Goal: Transaction & Acquisition: Book appointment/travel/reservation

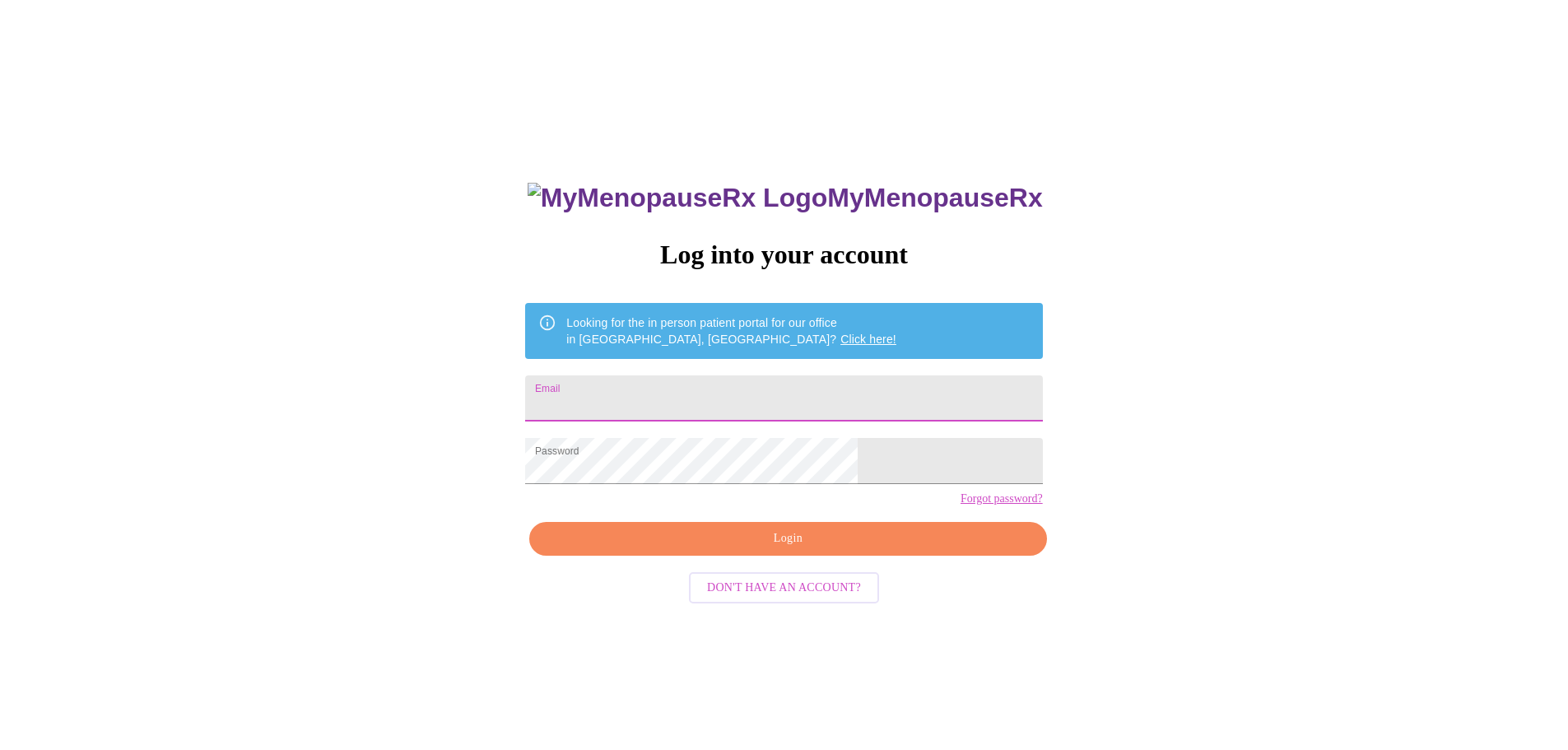
click at [734, 388] on input "Email" at bounding box center [783, 398] width 517 height 46
type input "susyholub@gmail.com"
click at [803, 549] on span "Login" at bounding box center [787, 540] width 479 height 21
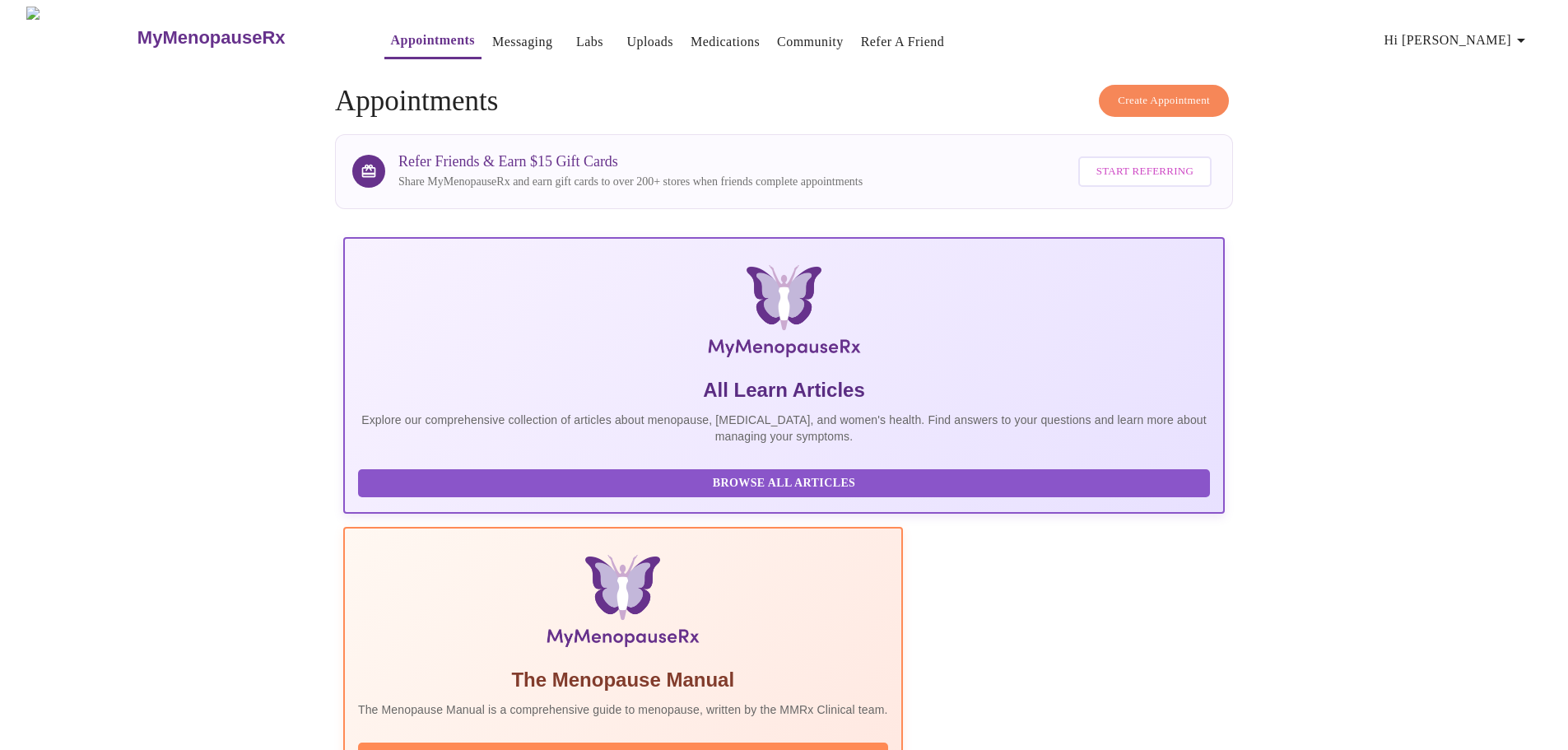
scroll to position [247, 0]
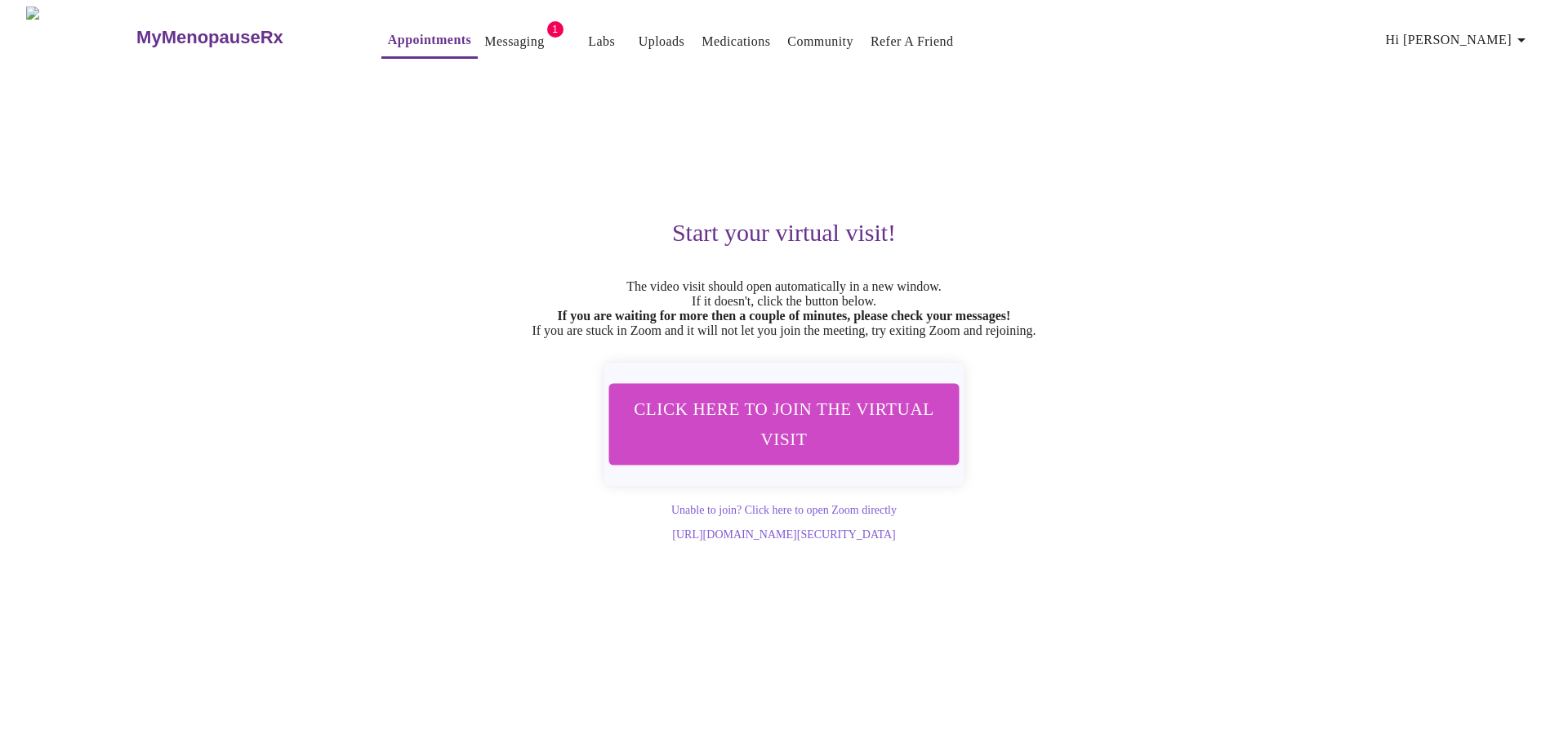
click at [484, 30] on link "Messaging" at bounding box center [514, 41] width 59 height 23
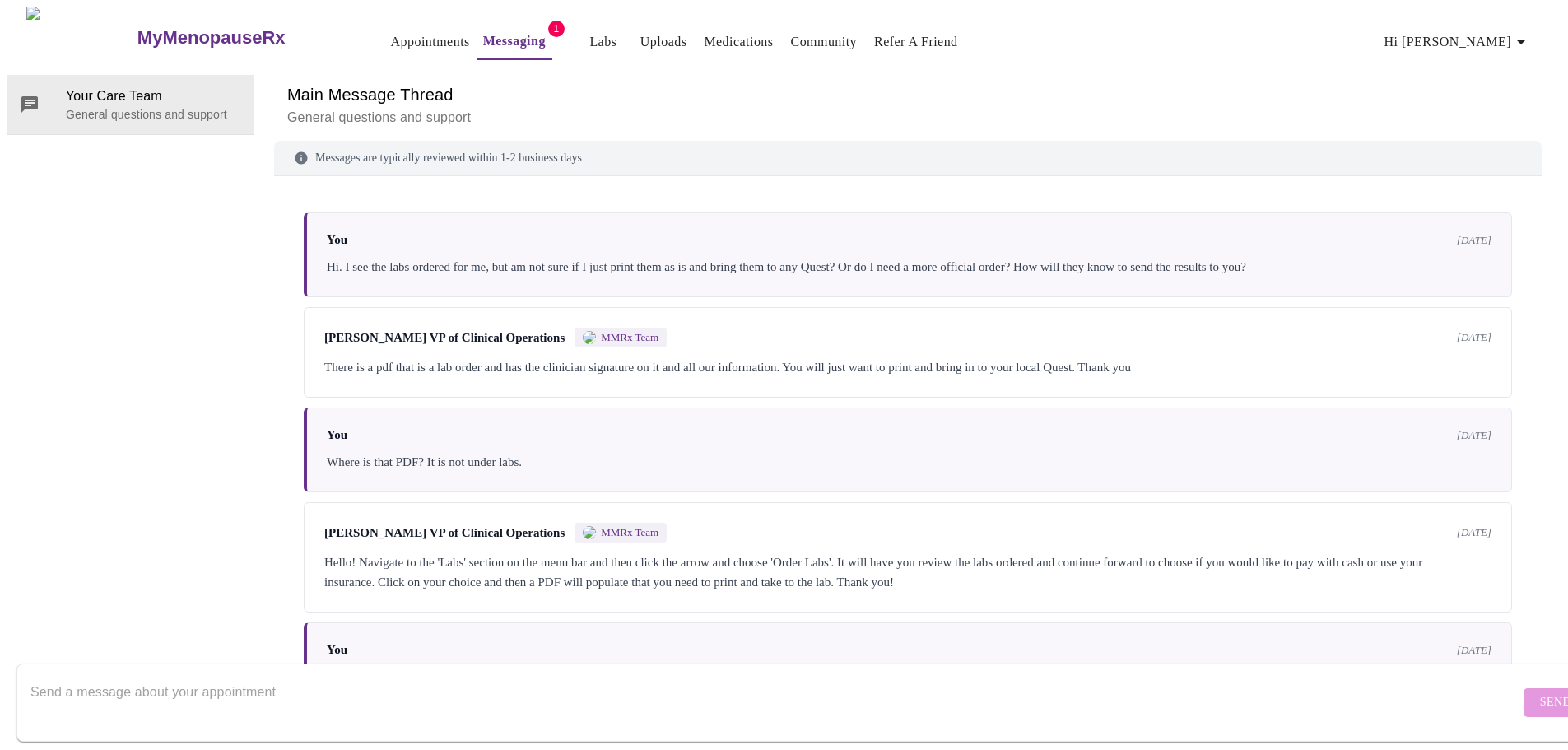
click at [392, 39] on link "Appointments" at bounding box center [430, 42] width 79 height 23
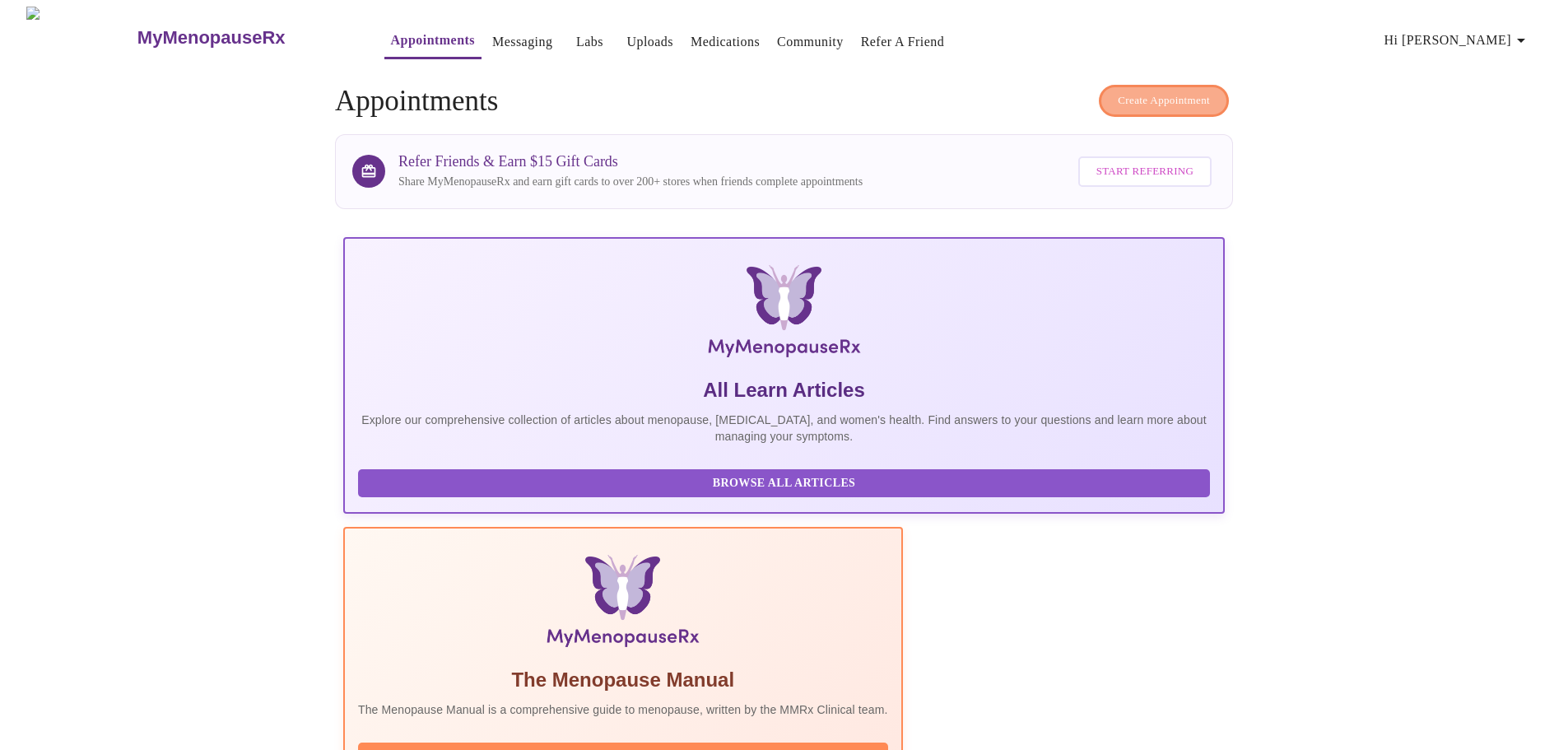
click at [1140, 97] on span "Create Appointment" at bounding box center [1163, 101] width 92 height 19
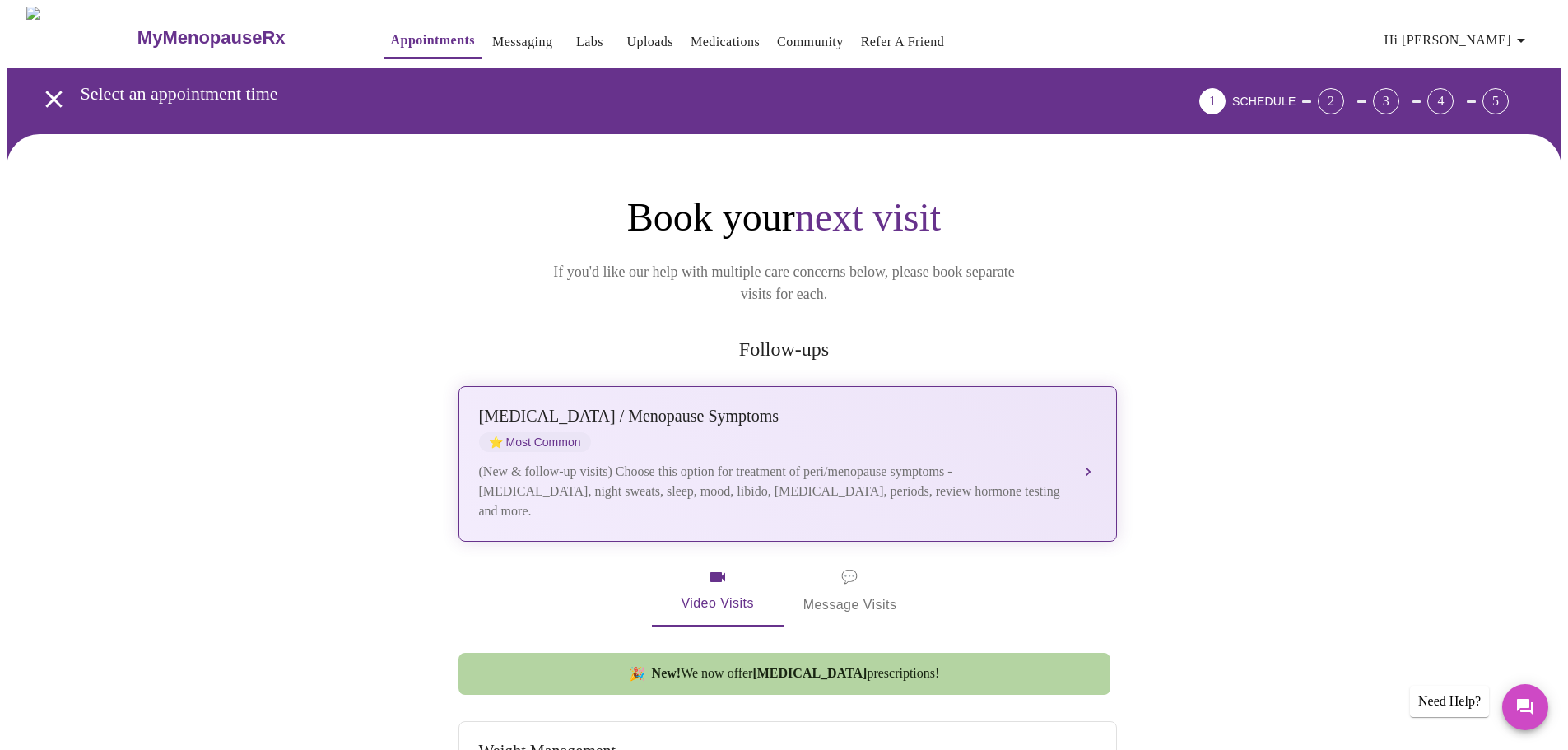
click at [744, 407] on div "Perimenopause / Menopause Symptoms ⭐ Most Common" at bounding box center [771, 430] width 585 height 46
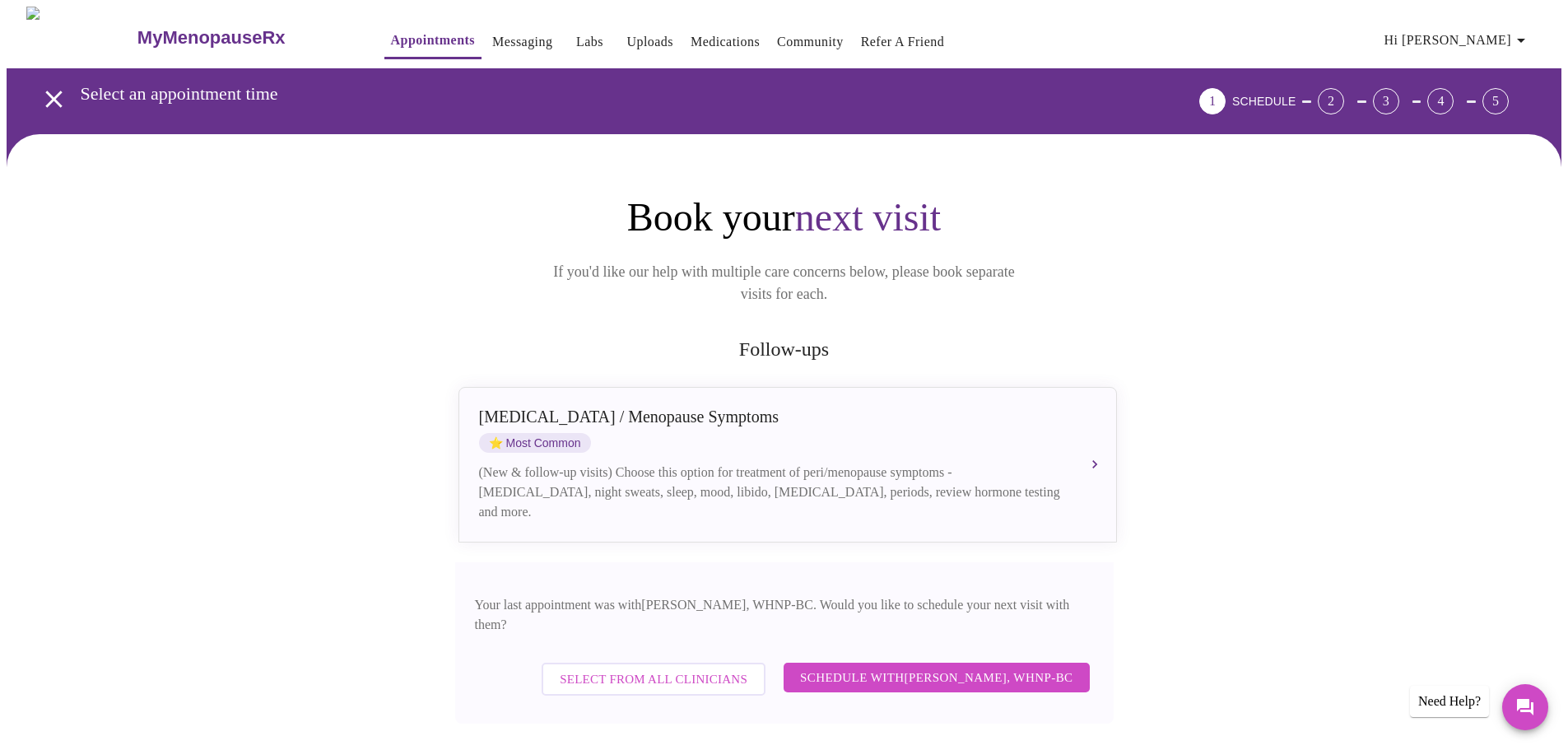
click at [926, 667] on span "Schedule with Meghan Matz, WHNP-BC" at bounding box center [937, 677] width 273 height 22
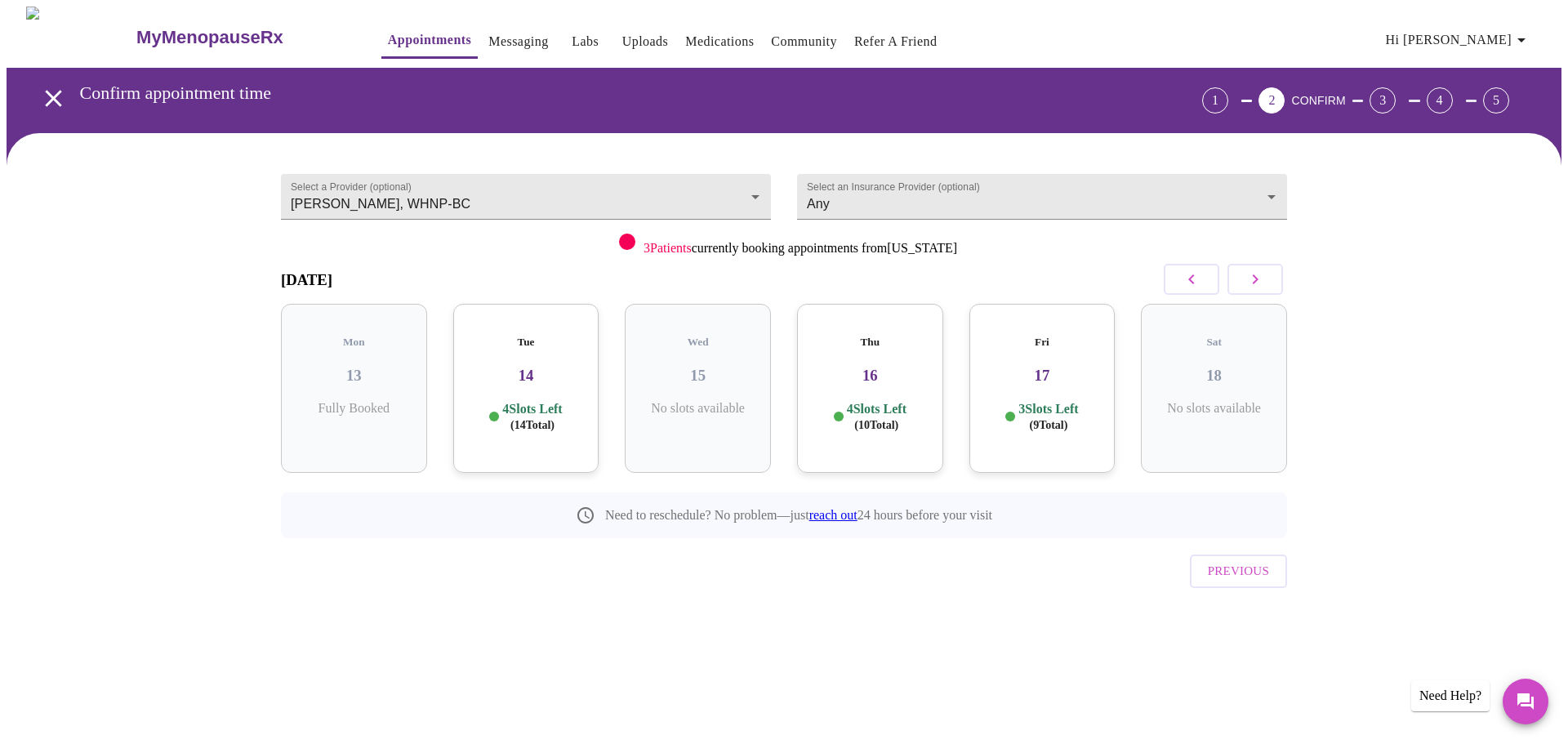
click at [1252, 277] on icon "button" at bounding box center [1255, 279] width 20 height 20
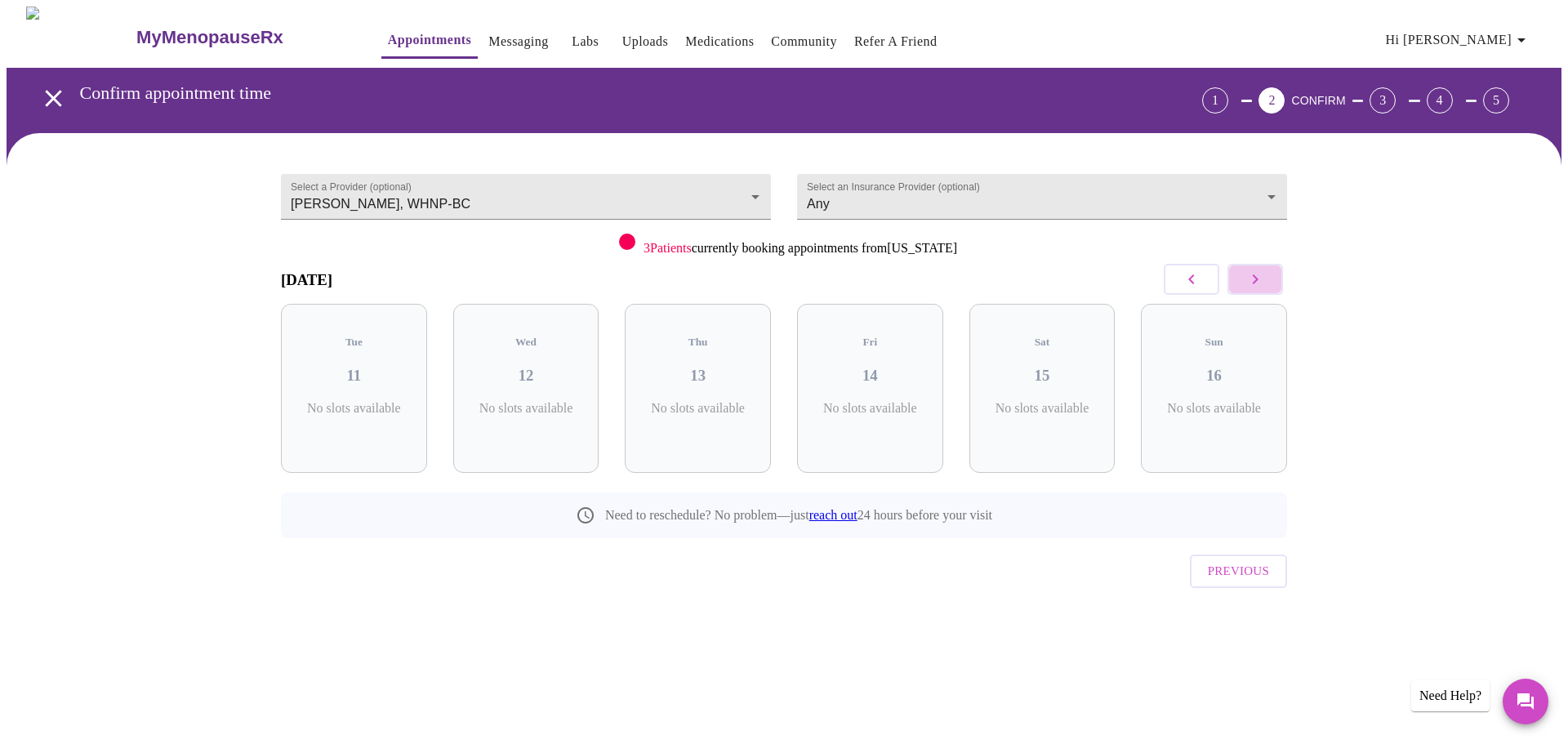
click at [1252, 277] on icon "button" at bounding box center [1255, 279] width 20 height 20
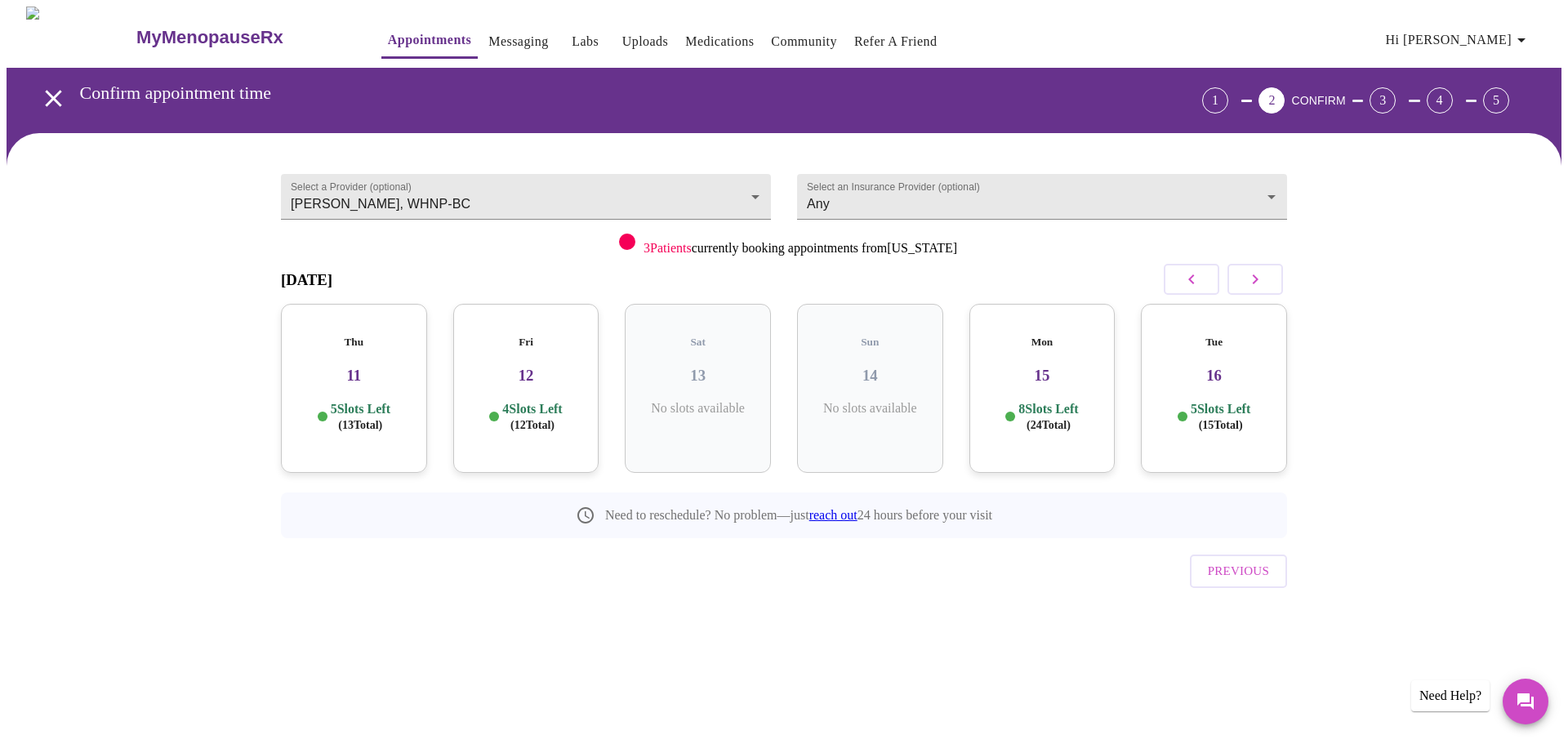
click at [1252, 277] on icon "button" at bounding box center [1255, 279] width 20 height 20
click at [1201, 279] on icon "button" at bounding box center [1192, 279] width 20 height 20
click at [1238, 419] on span "( 24 Total)" at bounding box center [1221, 425] width 44 height 12
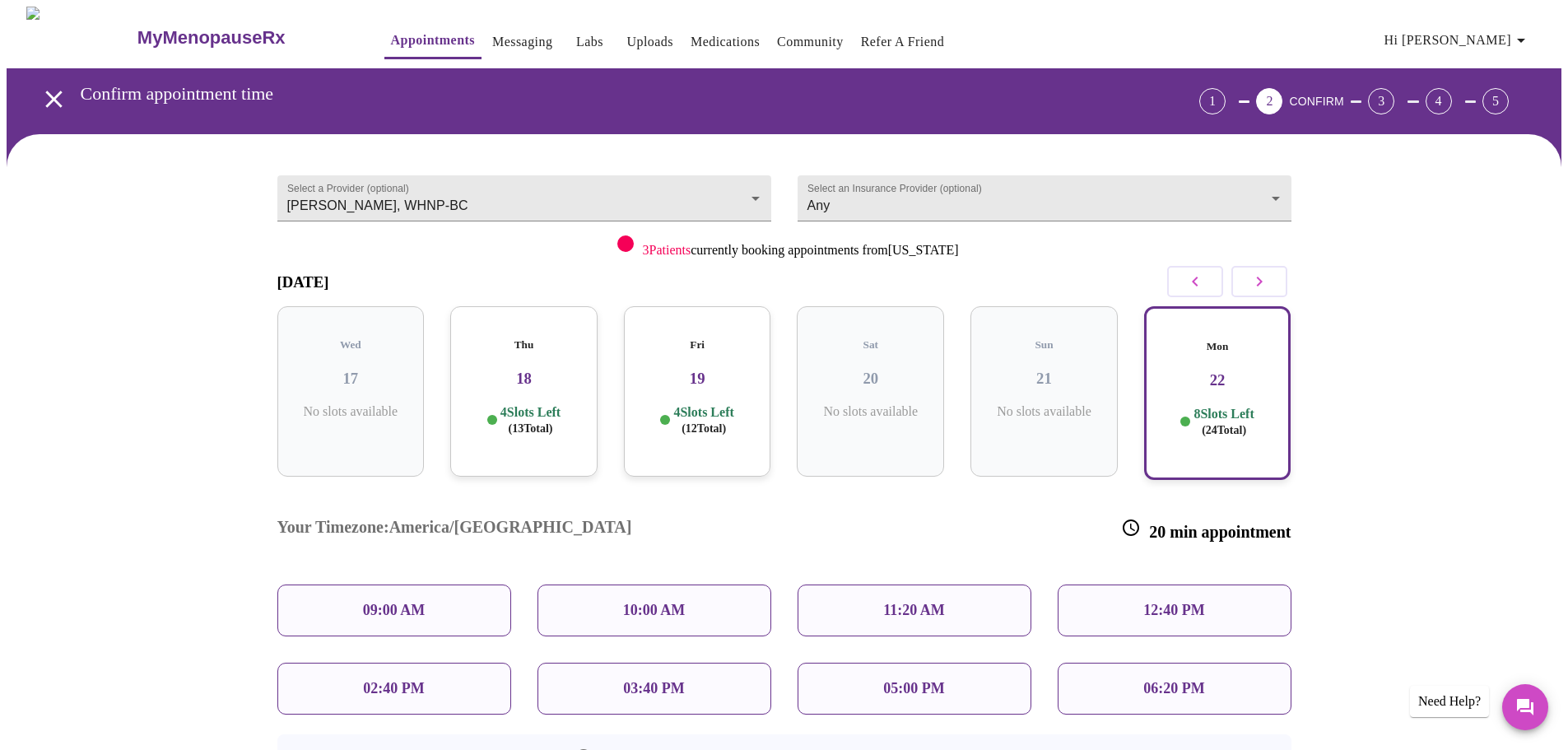
click at [629, 602] on p "10:00 AM" at bounding box center [654, 611] width 63 height 17
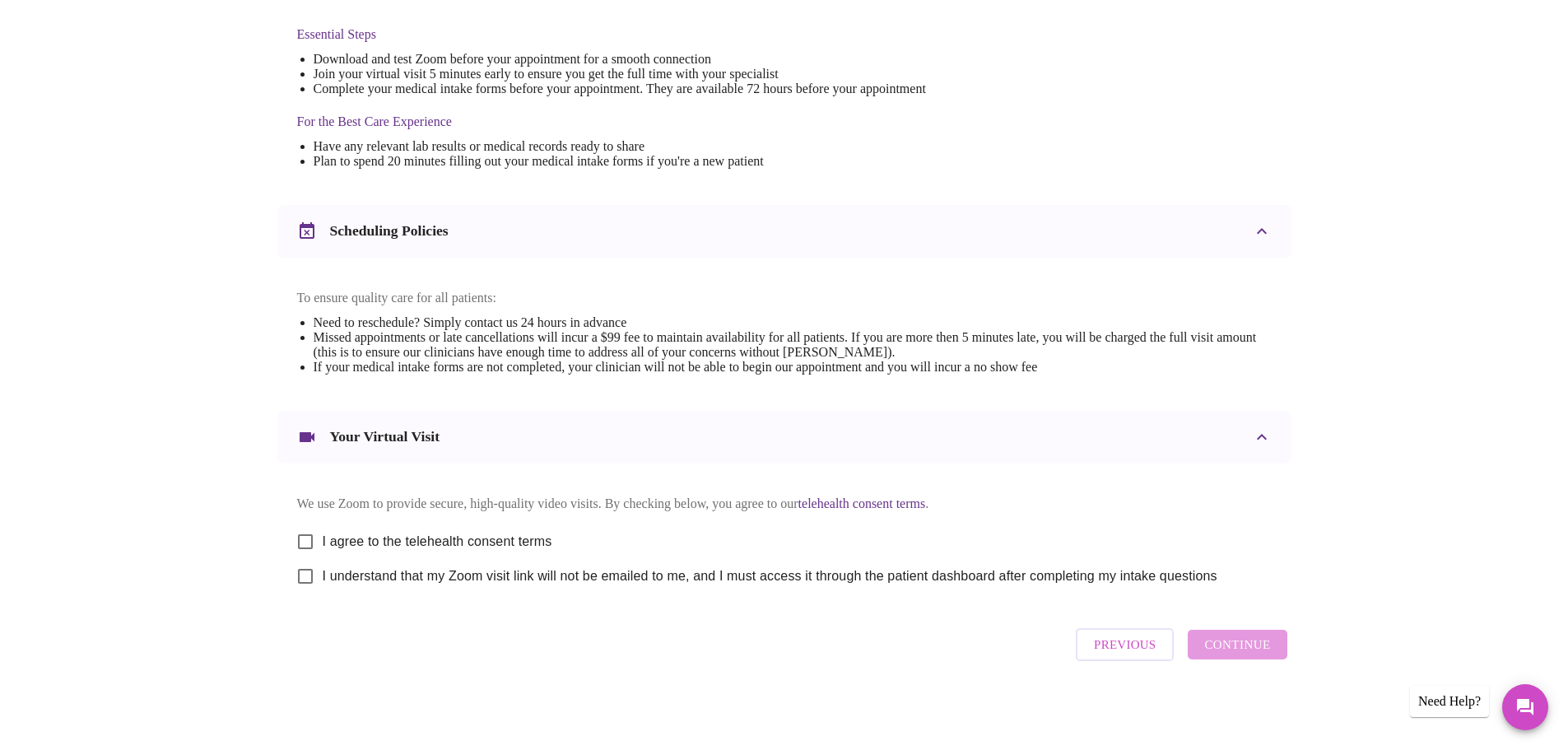
scroll to position [444, 0]
drag, startPoint x: 309, startPoint y: 532, endPoint x: 303, endPoint y: 562, distance: 30.6
click at [309, 536] on input "I agree to the telehealth consent terms" at bounding box center [305, 541] width 34 height 34
checkbox input "true"
click at [303, 573] on input "I understand that my Zoom visit link will not be emailed to me, and I must acce…" at bounding box center [305, 576] width 34 height 34
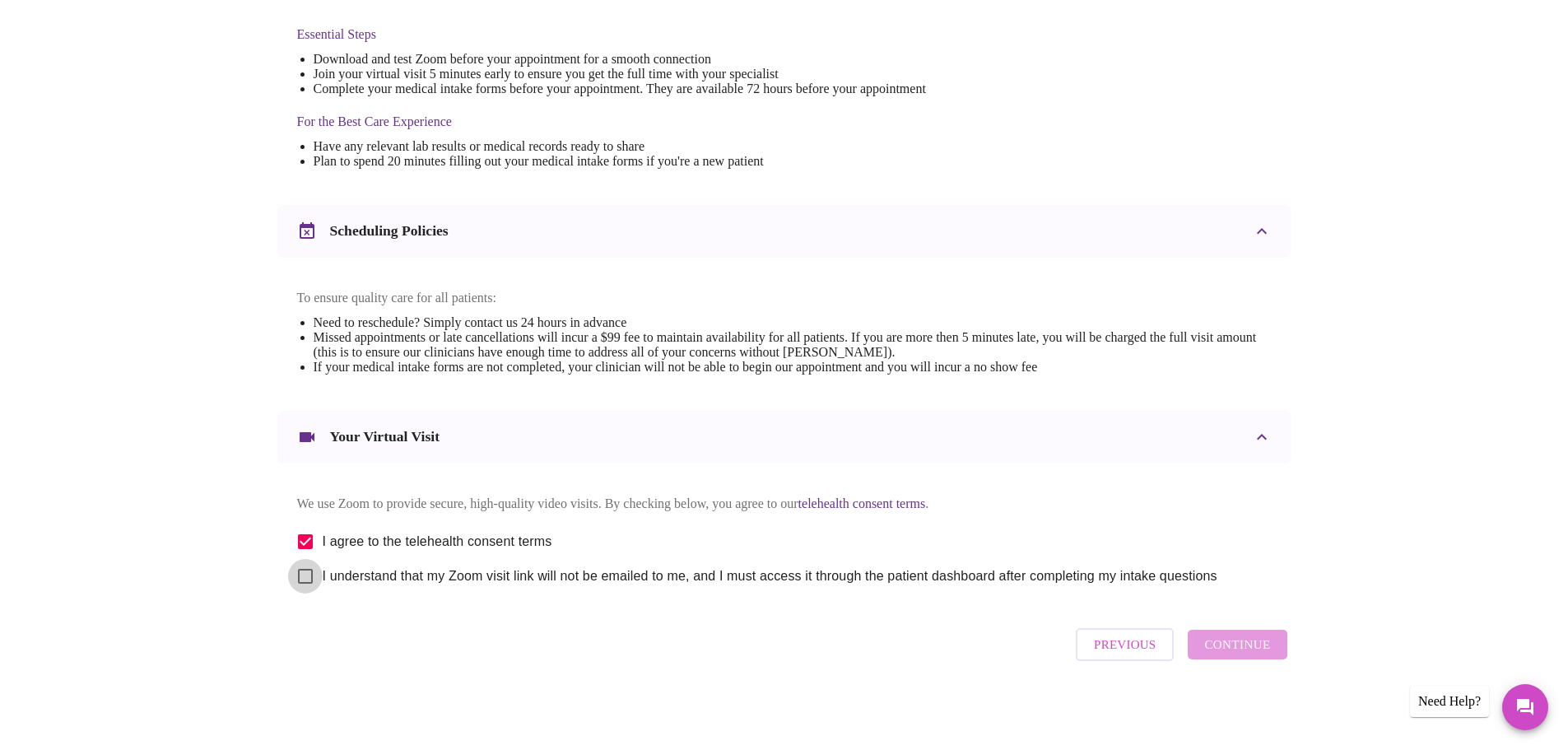
checkbox input "true"
click at [1213, 649] on span "Continue" at bounding box center [1237, 645] width 65 height 22
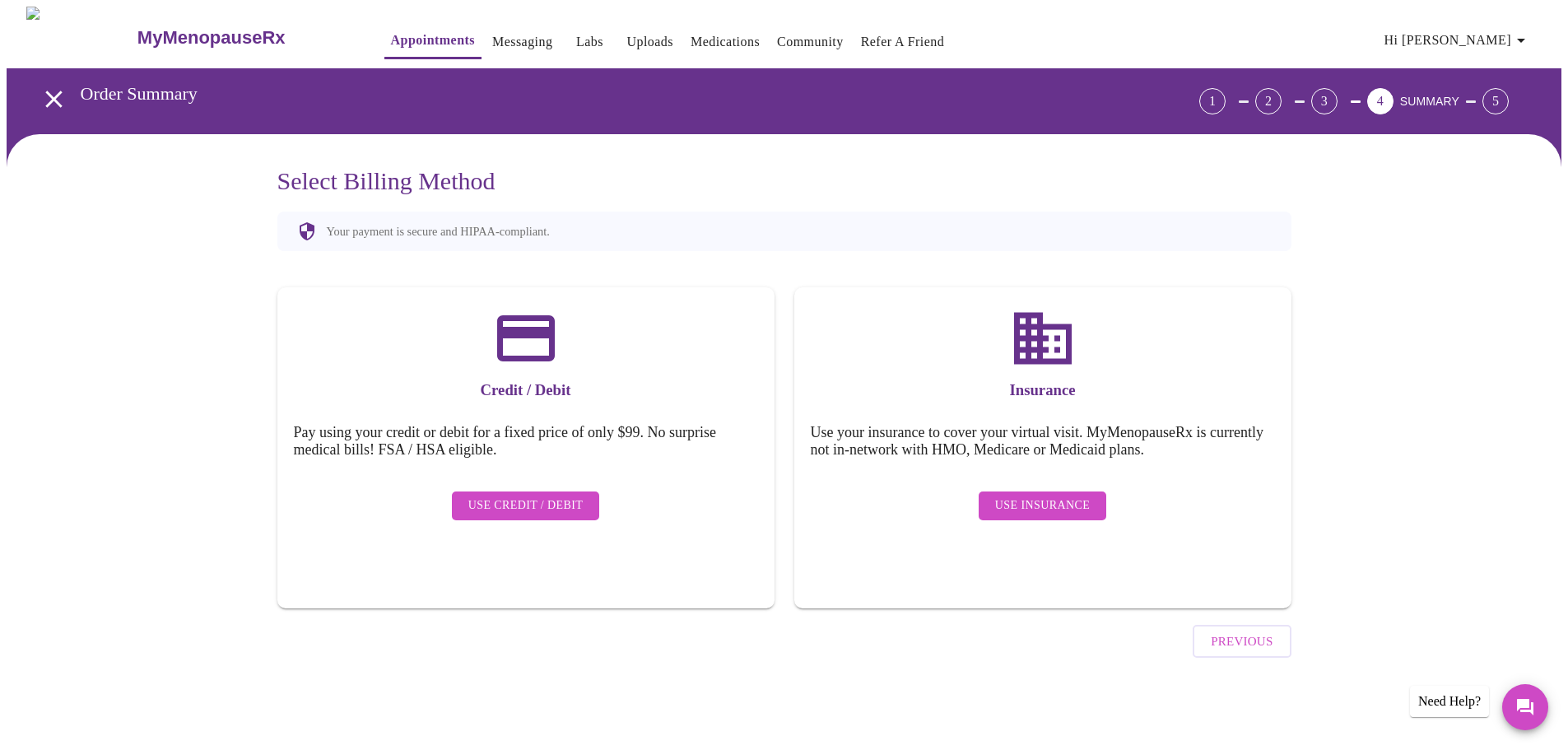
scroll to position [0, 0]
click at [1061, 503] on span "Use Insurance" at bounding box center [1048, 506] width 95 height 21
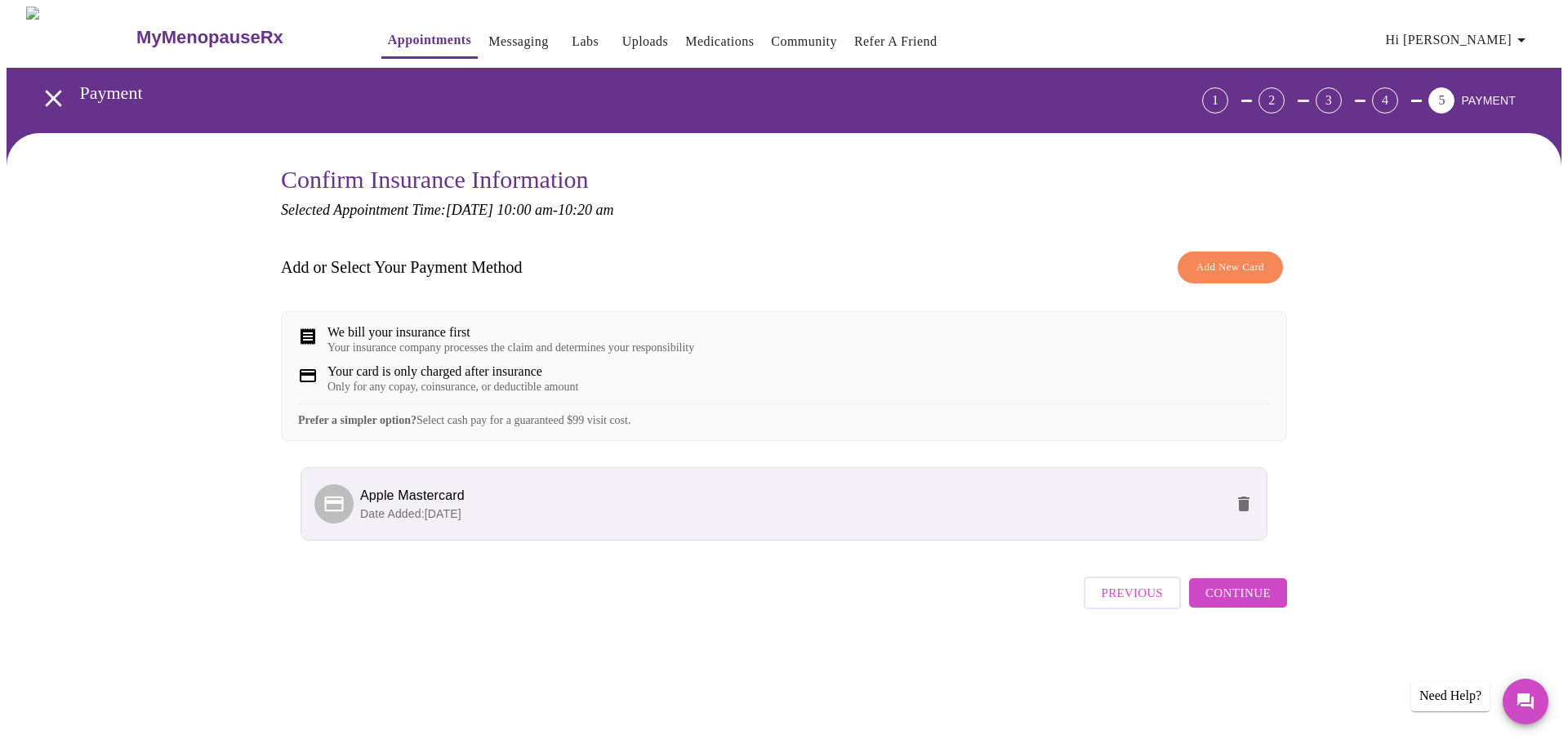
click at [1239, 604] on span "Continue" at bounding box center [1238, 593] width 65 height 22
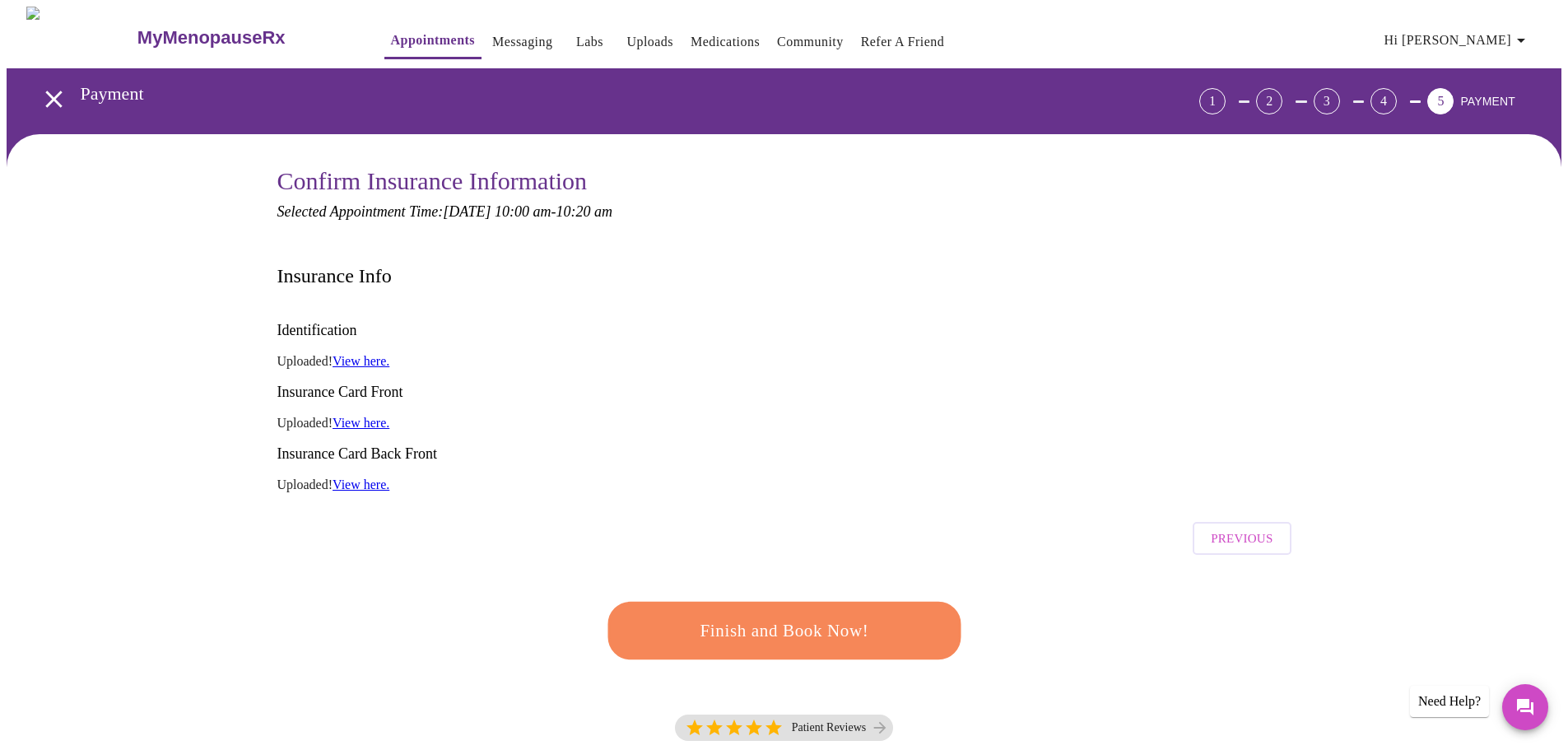
click at [802, 616] on span "Finish and Book Now!" at bounding box center [784, 631] width 305 height 30
